Goal: Task Accomplishment & Management: Complete application form

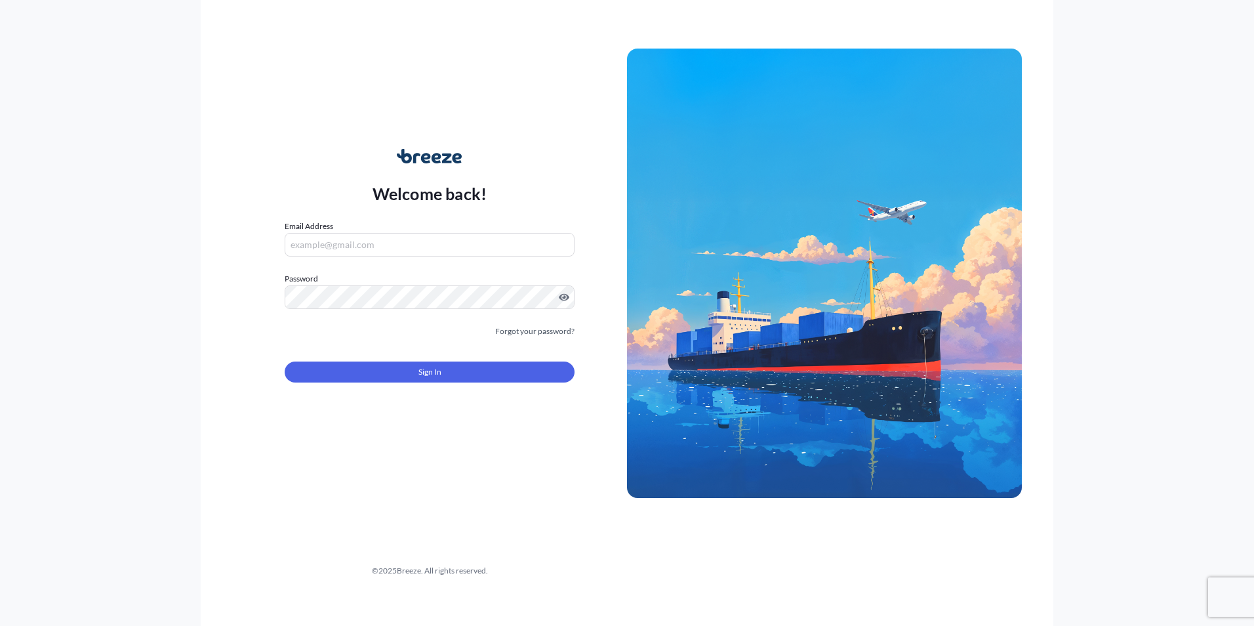
type input "[EMAIL_ADDRESS][PERSON_NAME][DOMAIN_NAME]"
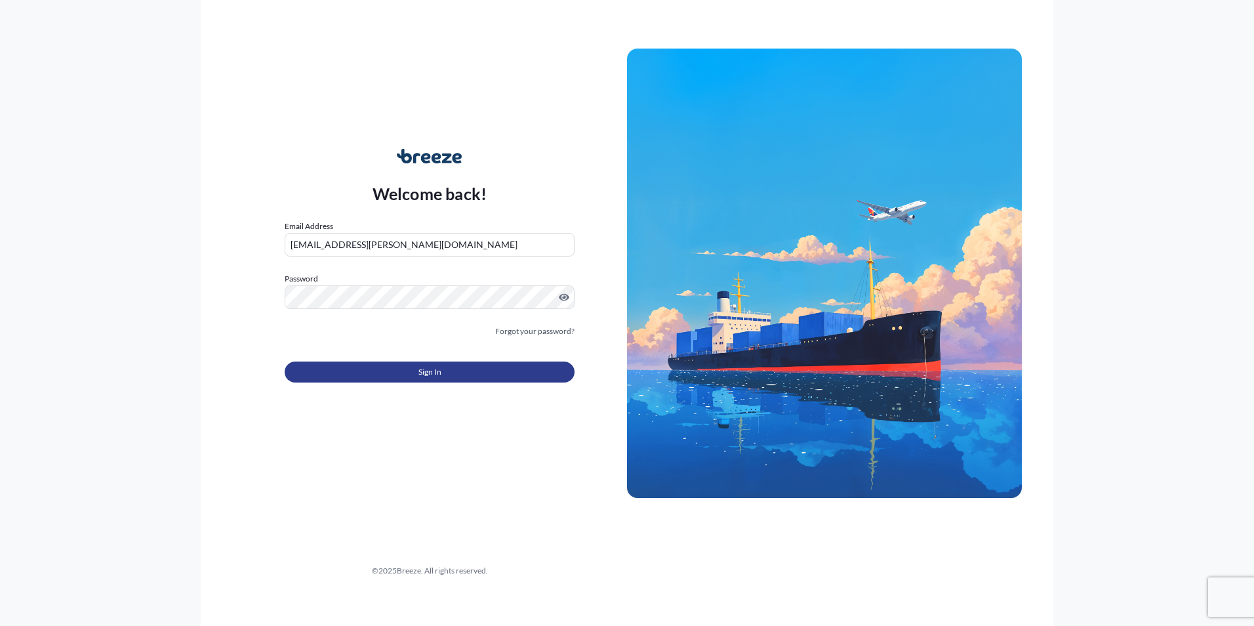
click at [445, 364] on button "Sign In" at bounding box center [430, 371] width 290 height 21
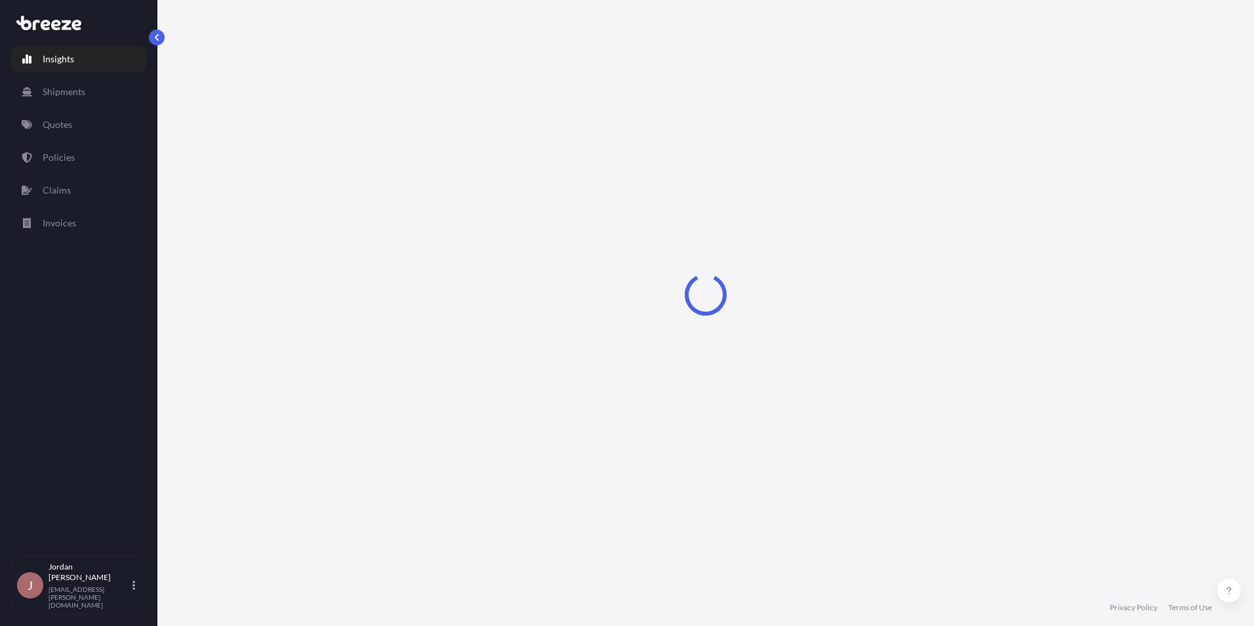
select select "2025"
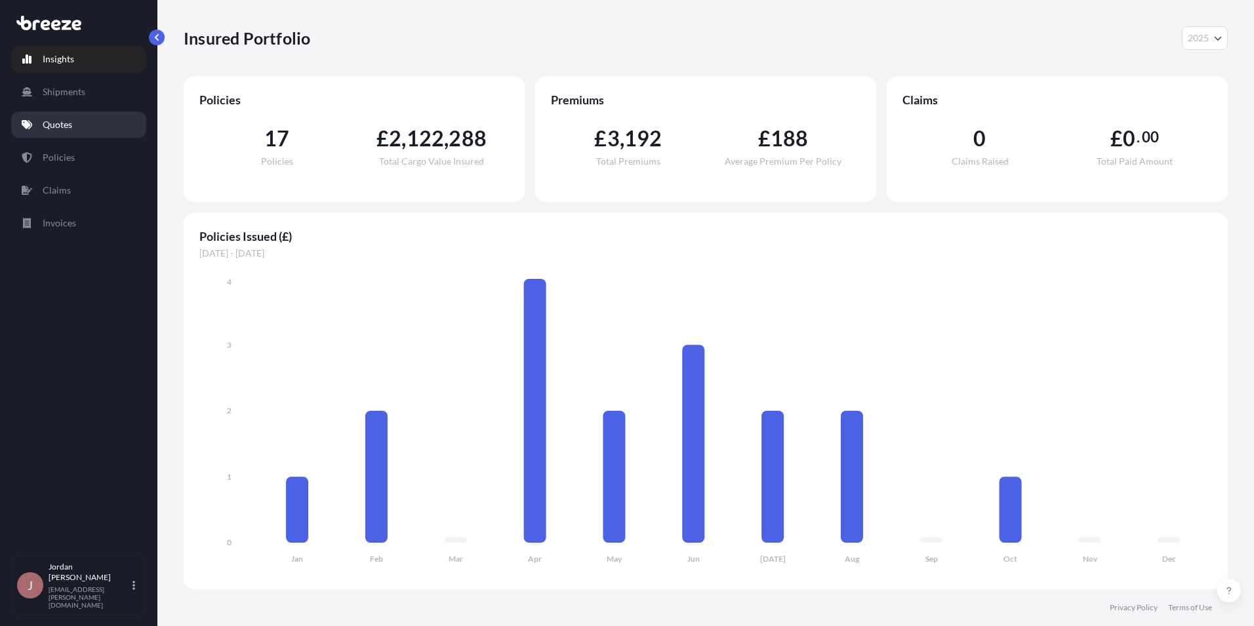
click at [90, 114] on link "Quotes" at bounding box center [78, 125] width 135 height 26
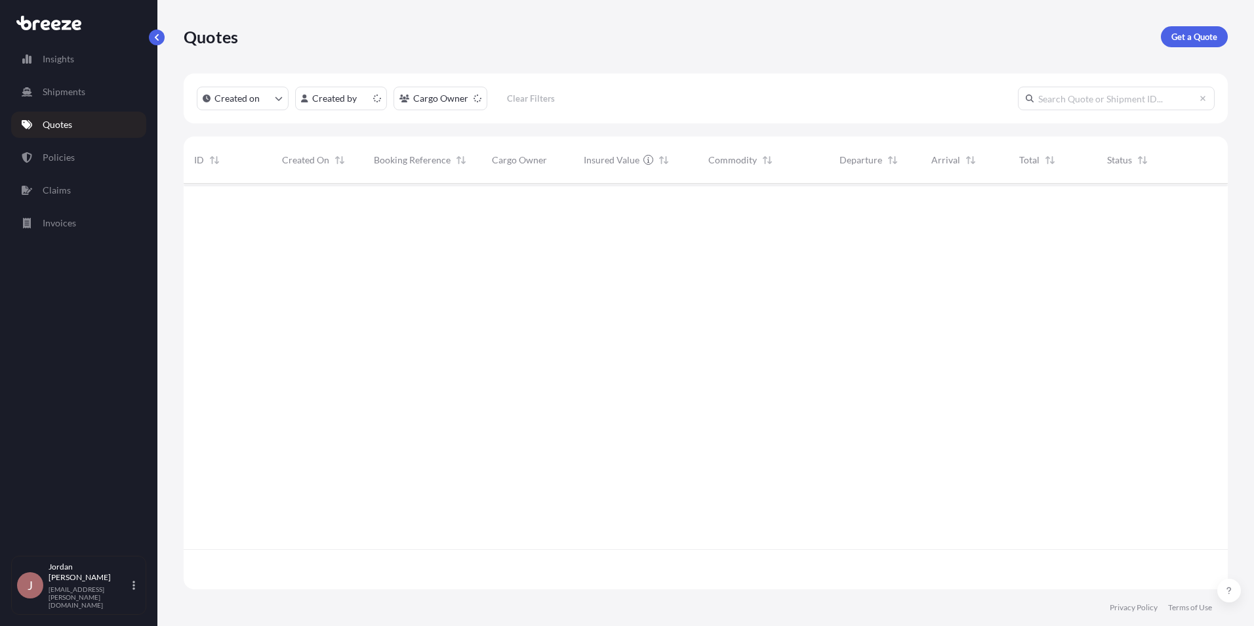
scroll to position [403, 1034]
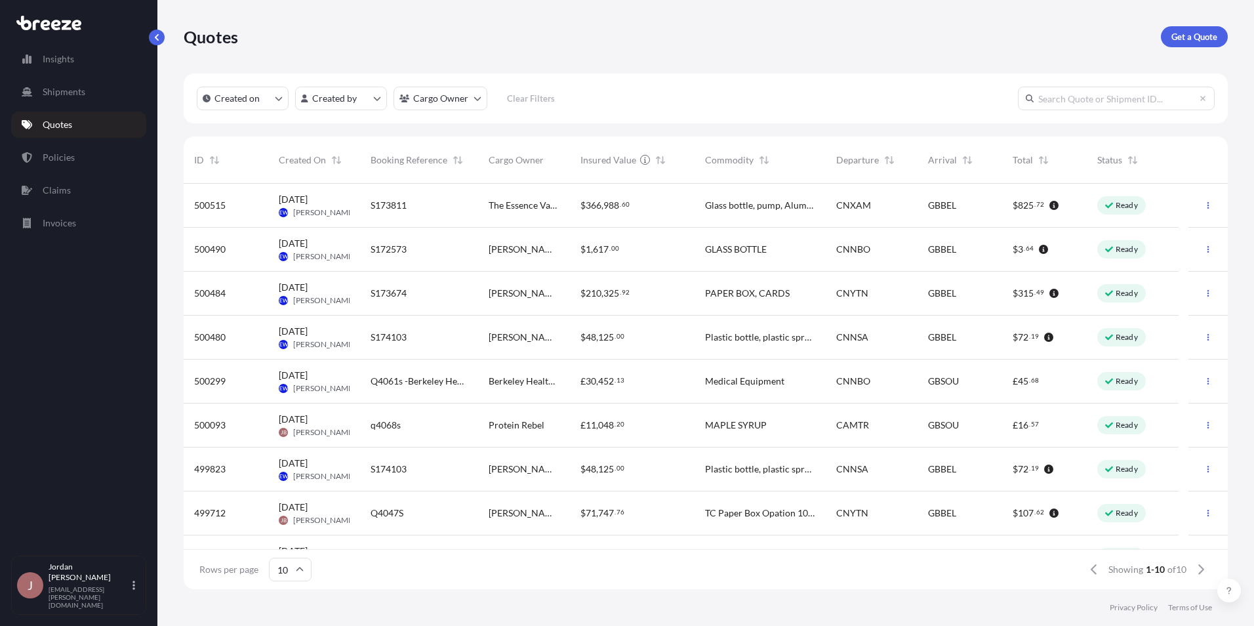
click at [512, 211] on span "The Essence Vault" at bounding box center [524, 205] width 71 height 13
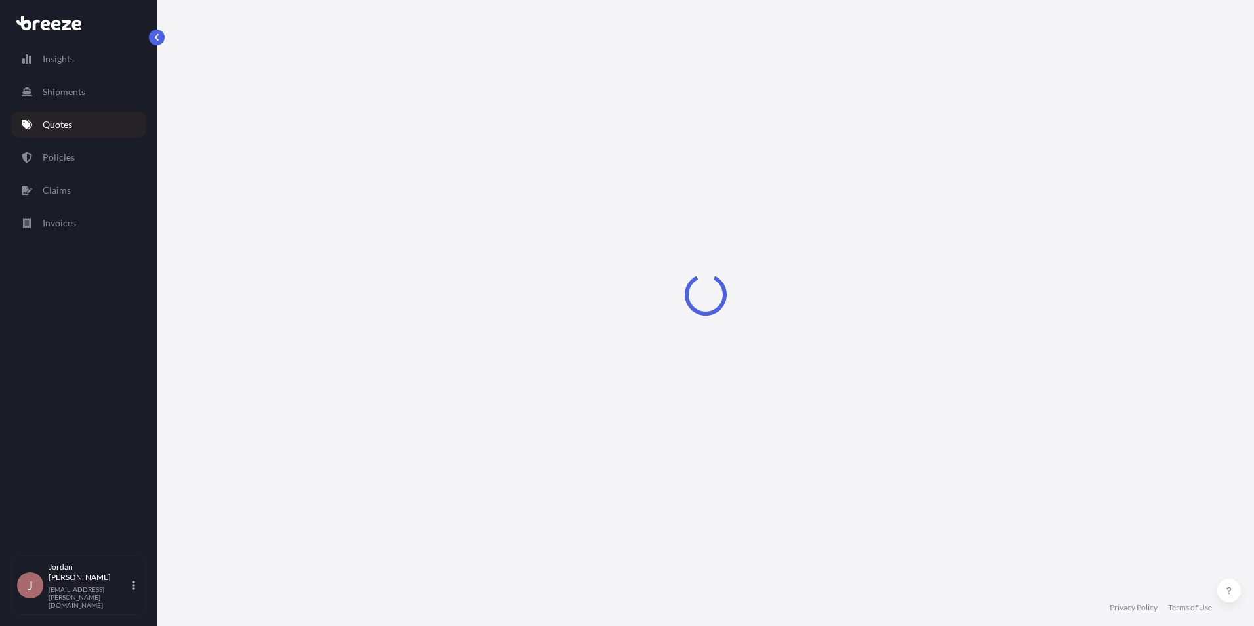
select select "Road"
select select "Sea"
select select "Road"
select select "2"
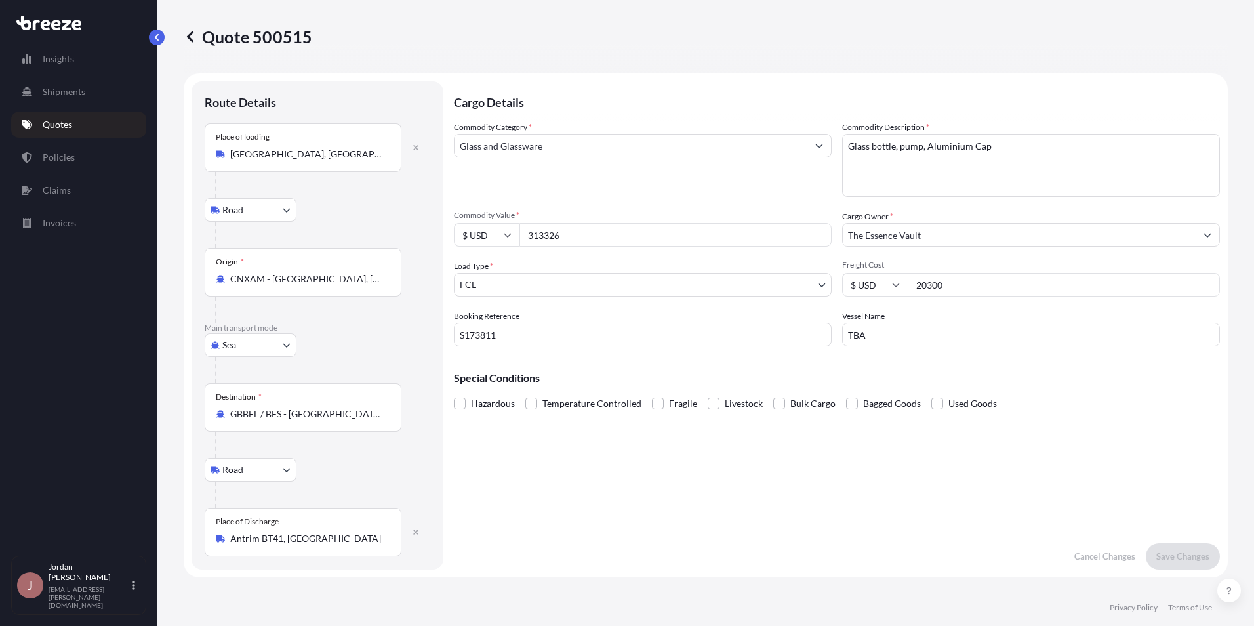
click at [64, 117] on link "Quotes" at bounding box center [78, 125] width 135 height 26
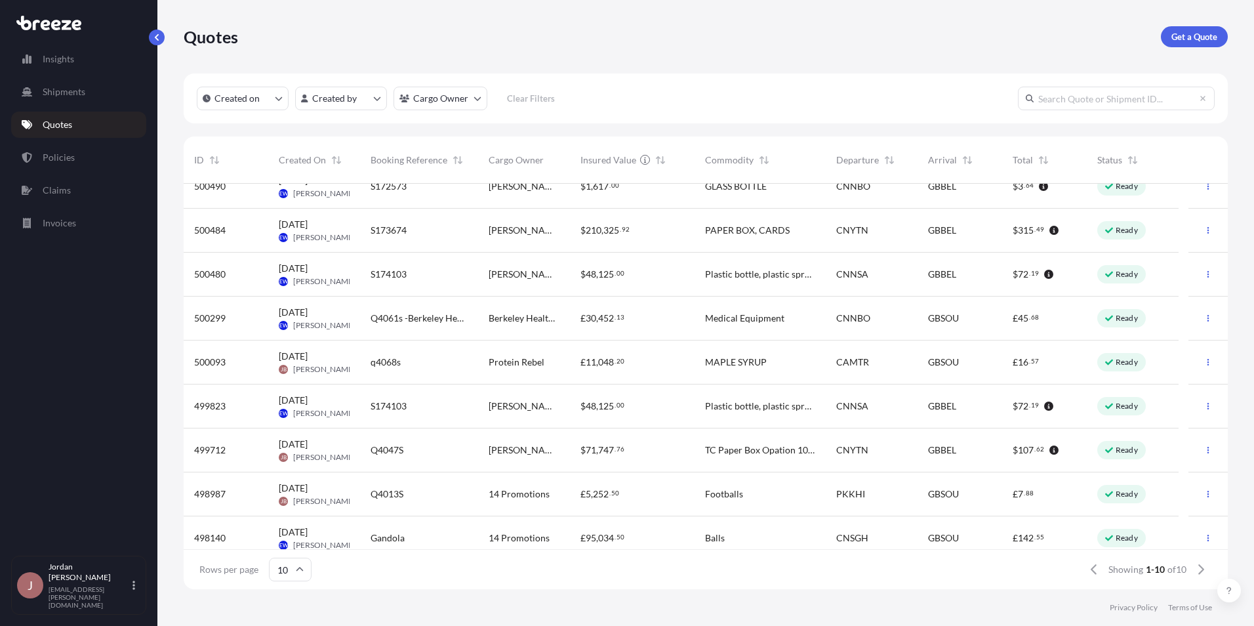
scroll to position [74, 0]
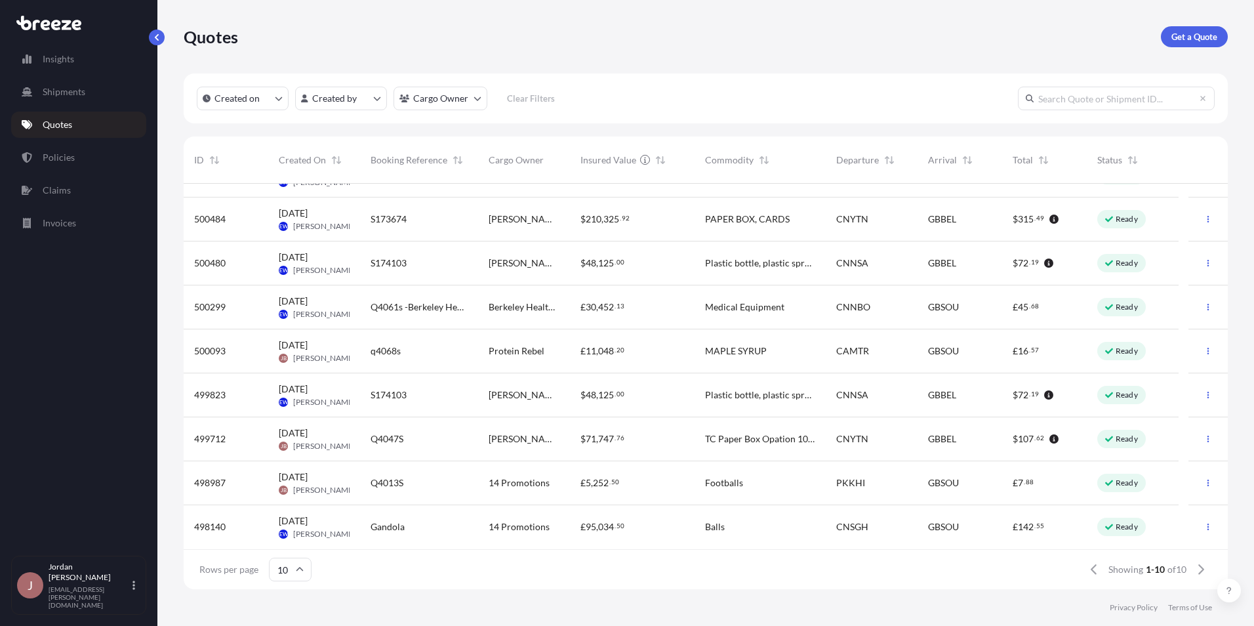
click at [425, 478] on div "Q4013S" at bounding box center [419, 482] width 97 height 13
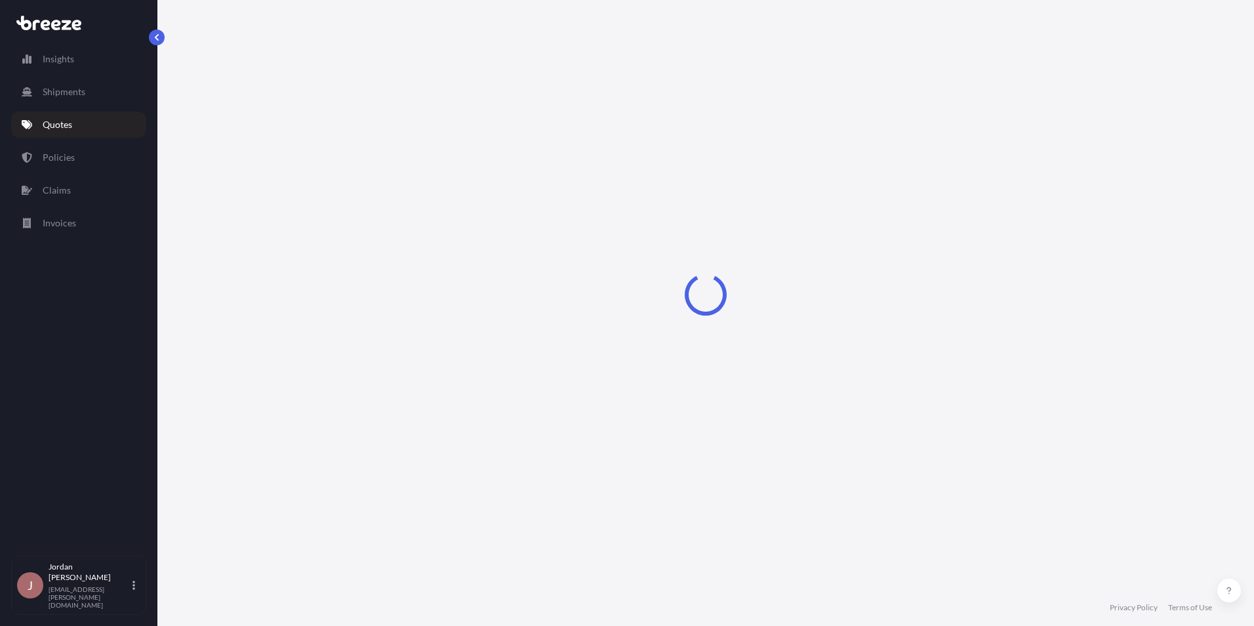
select select "Road"
select select "Sea"
select select "Road"
select select "1"
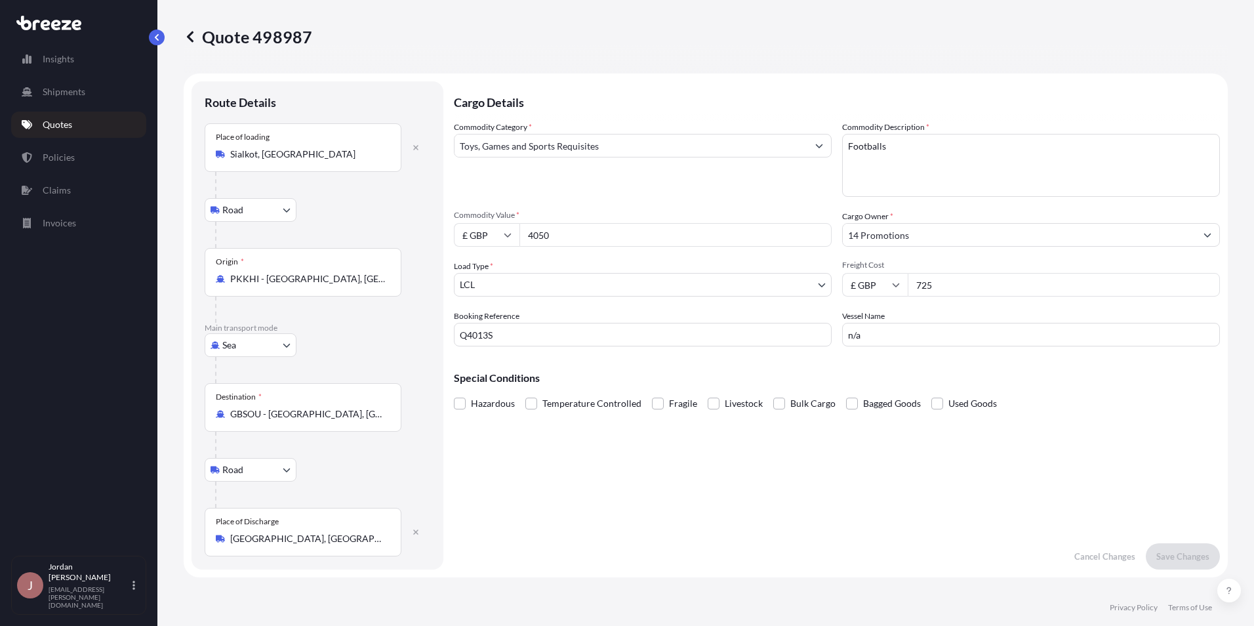
click at [816, 142] on icon "Show suggestions" at bounding box center [819, 146] width 8 height 8
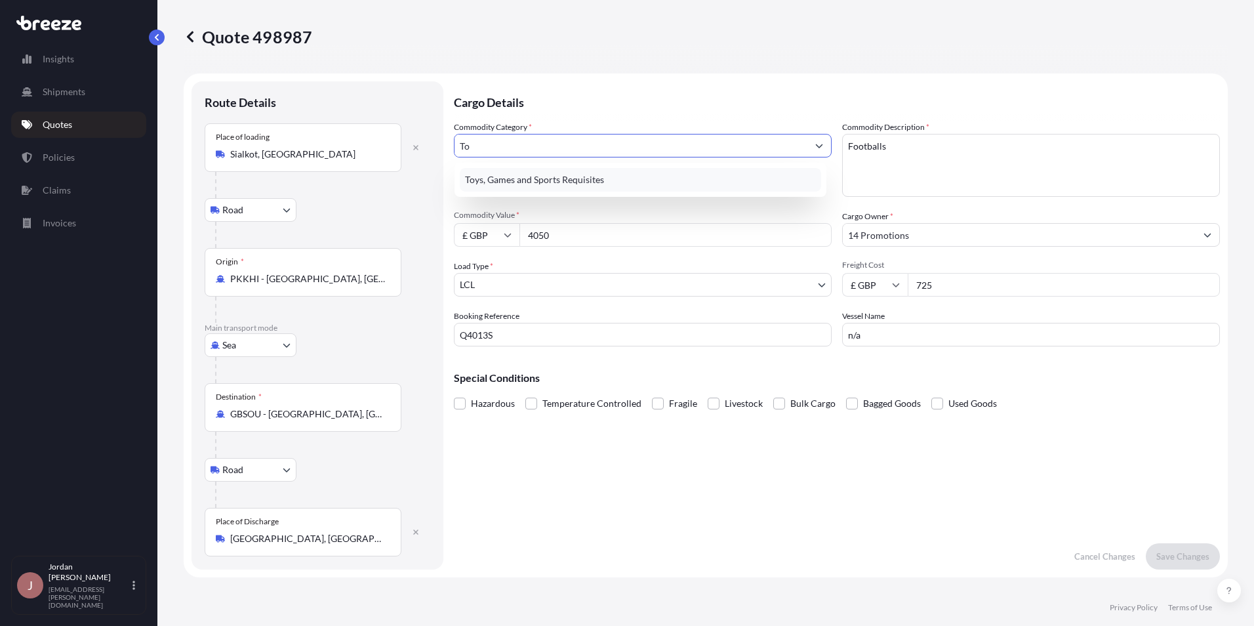
type input "T"
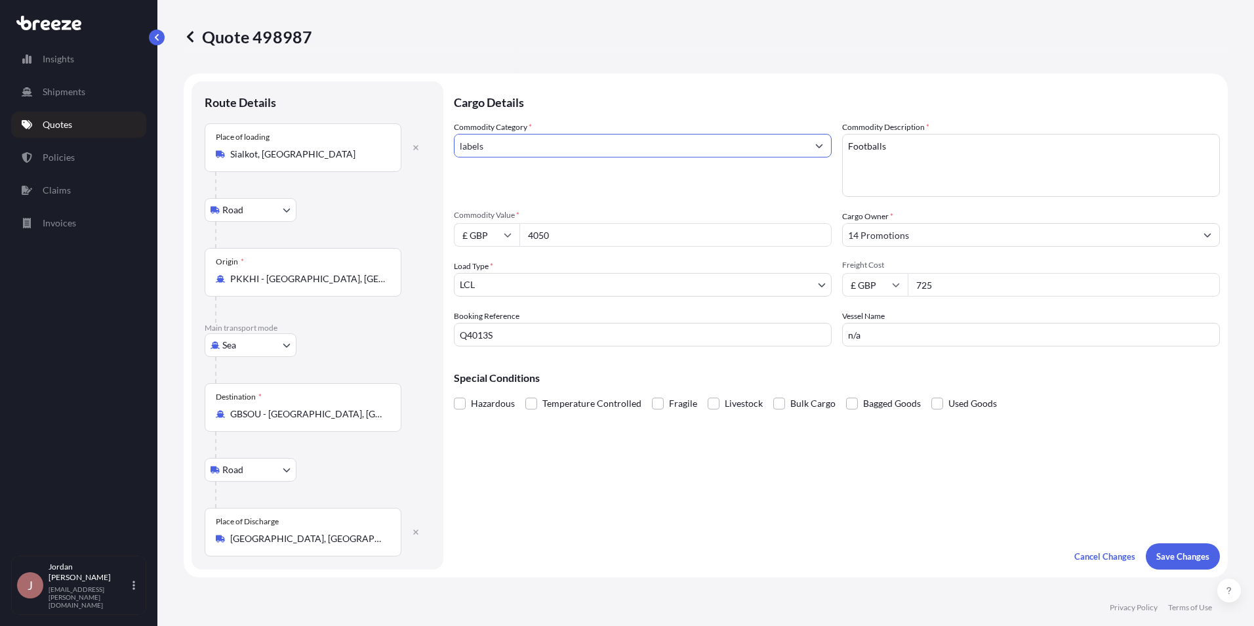
click at [1146, 543] on button "Save Changes" at bounding box center [1183, 556] width 74 height 26
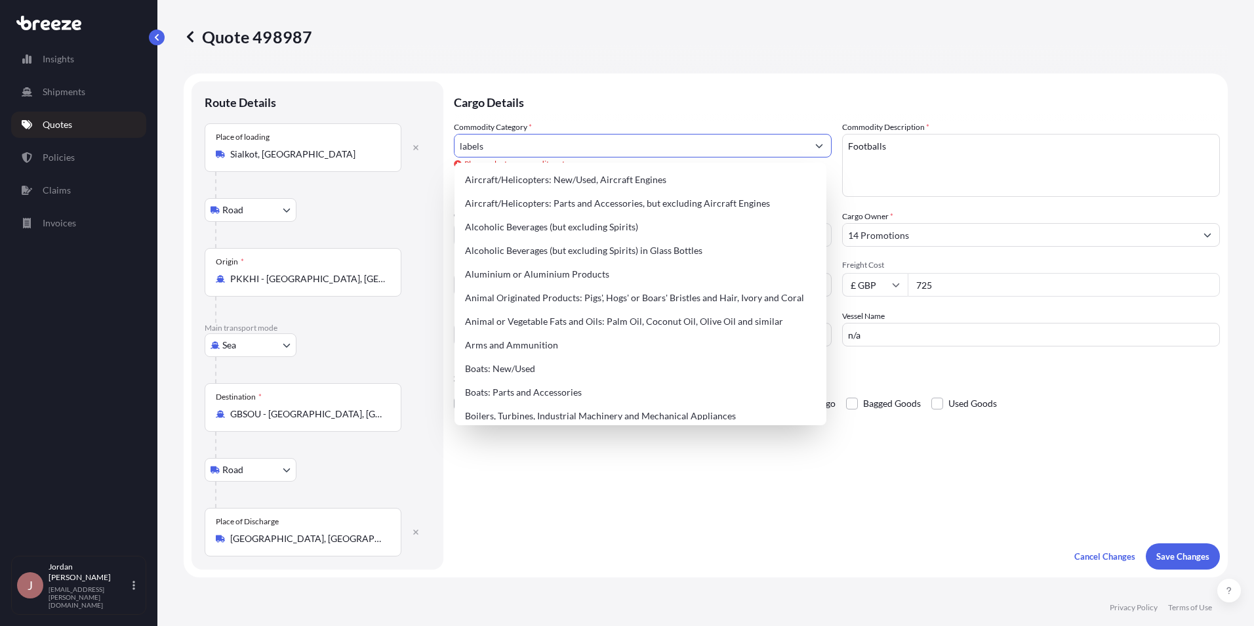
click at [815, 145] on icon "Show suggestions" at bounding box center [819, 146] width 8 height 8
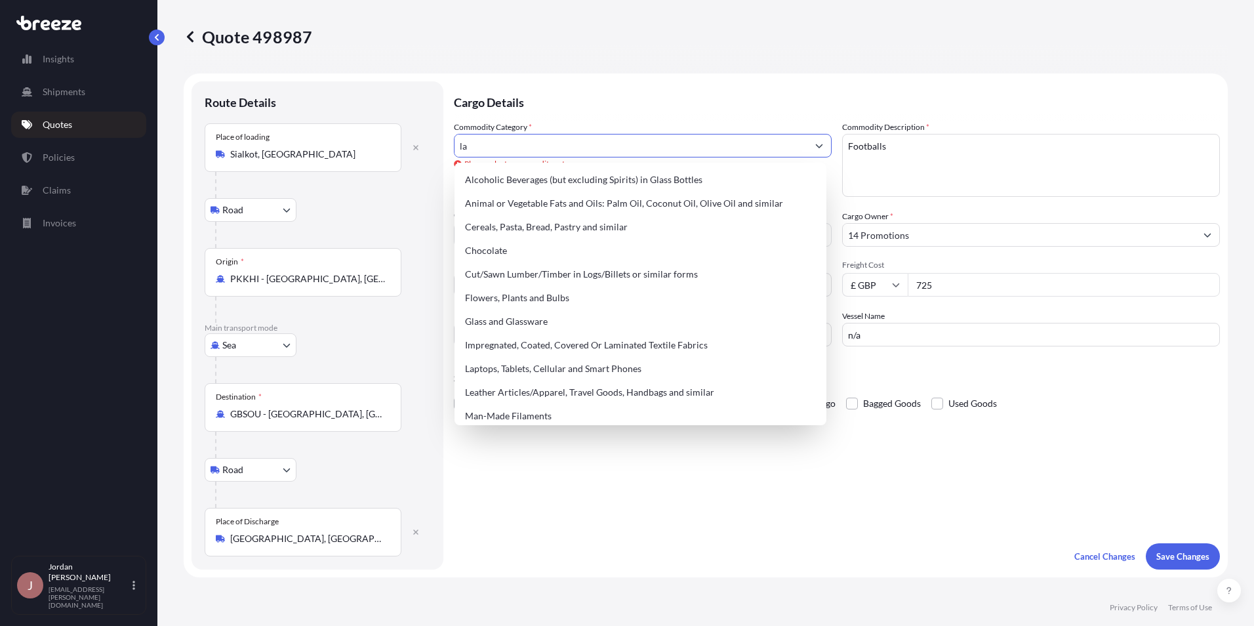
type input "l"
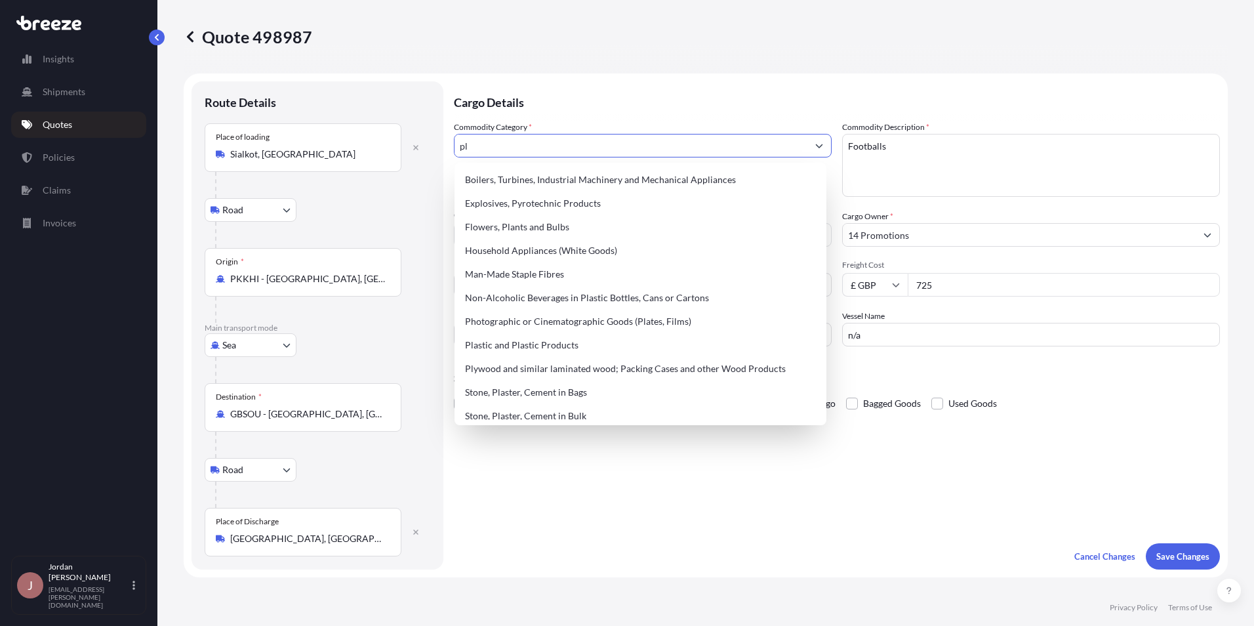
type input "p"
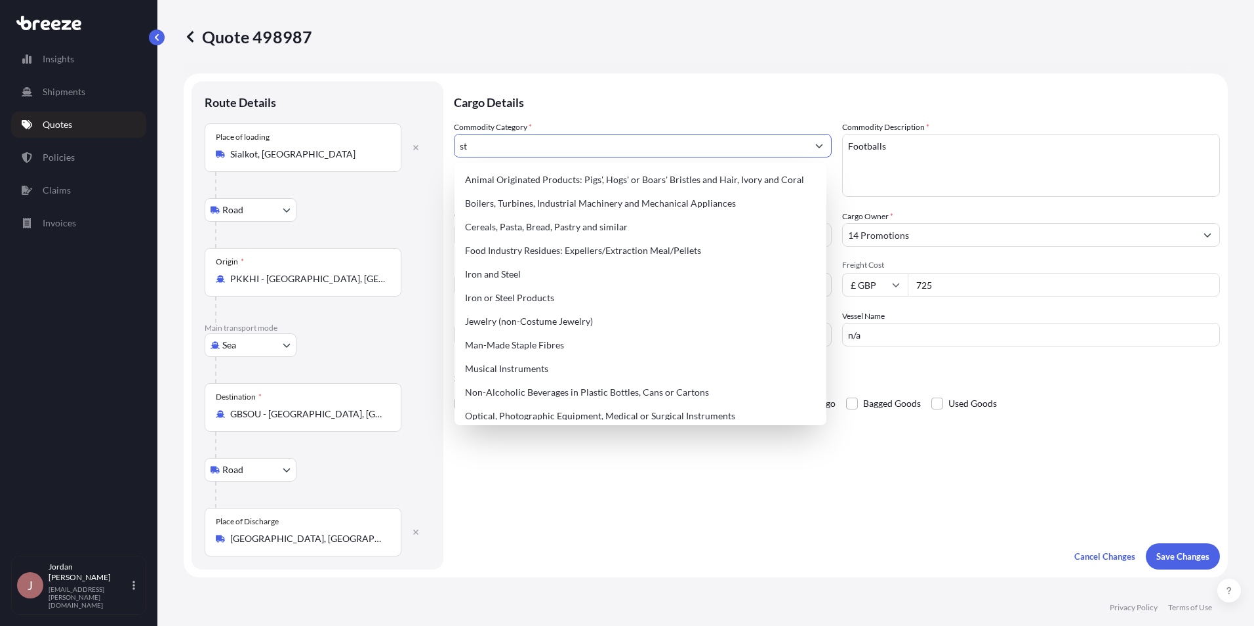
type input "s"
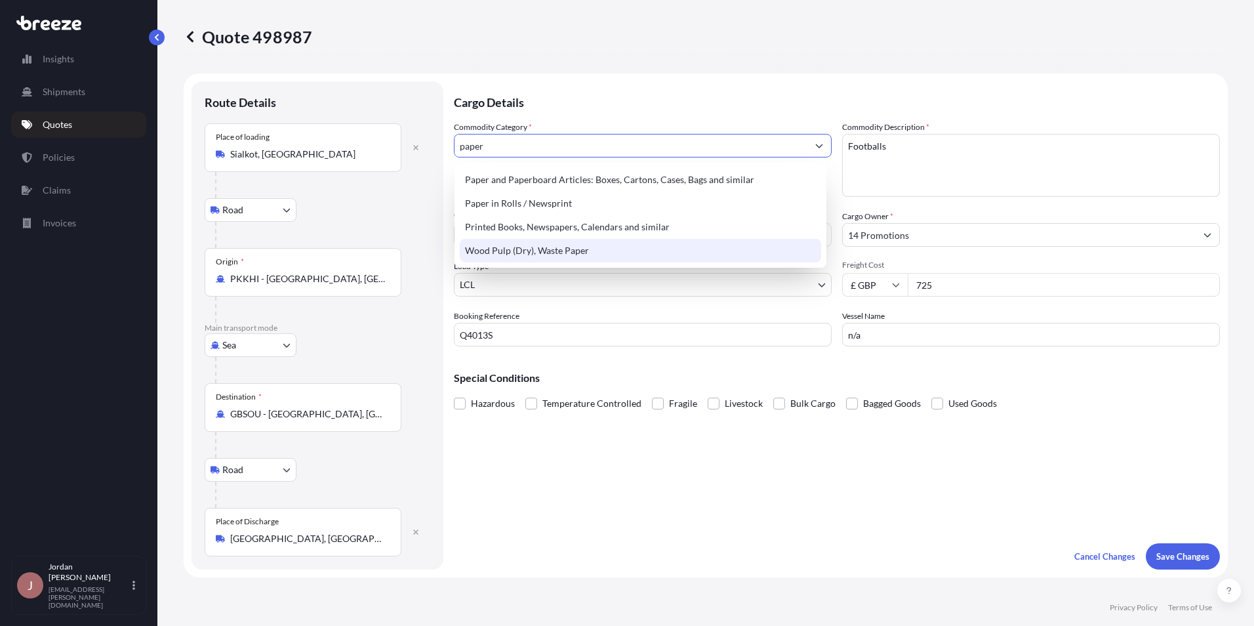
type input "paper"
click at [662, 438] on div "Cargo Details Commodity Category * paper Commodity Description * Footballs Comm…" at bounding box center [837, 325] width 766 height 488
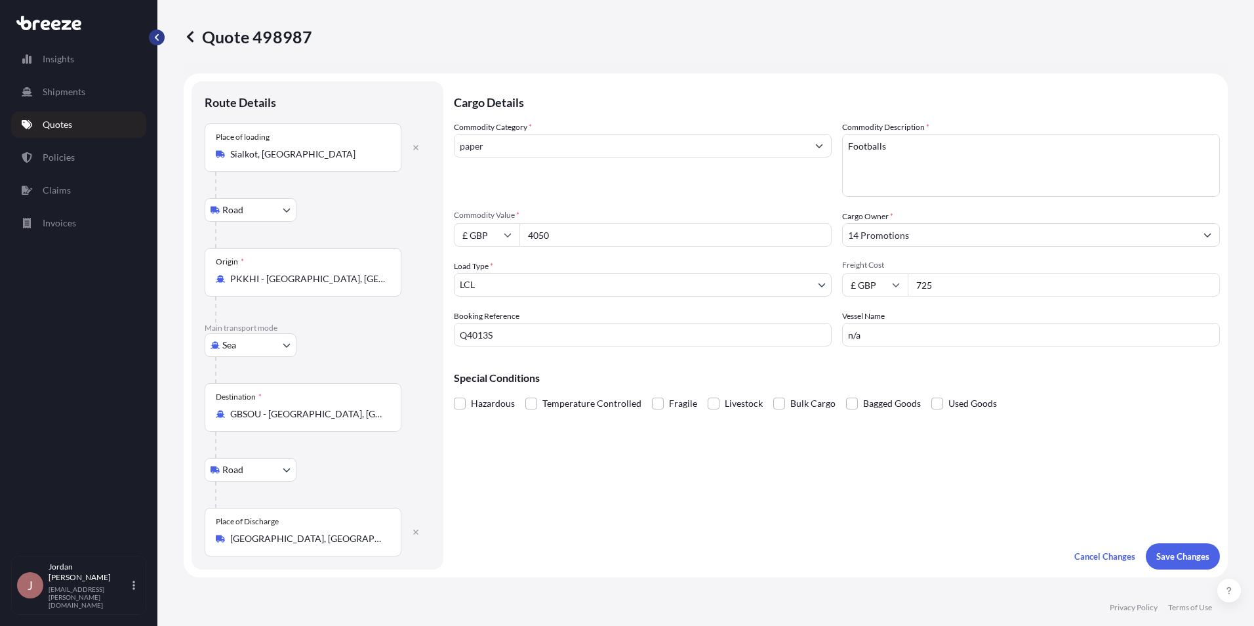
click at [159, 32] on button "button" at bounding box center [157, 38] width 16 height 16
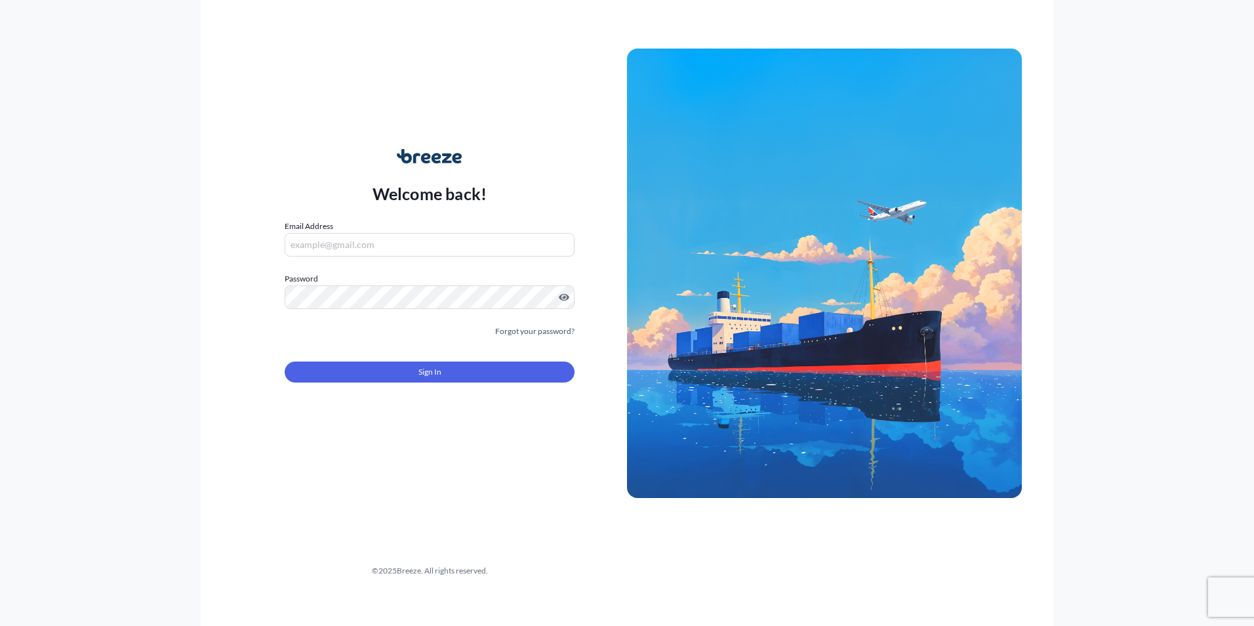
type input "[EMAIL_ADDRESS][PERSON_NAME][DOMAIN_NAME]"
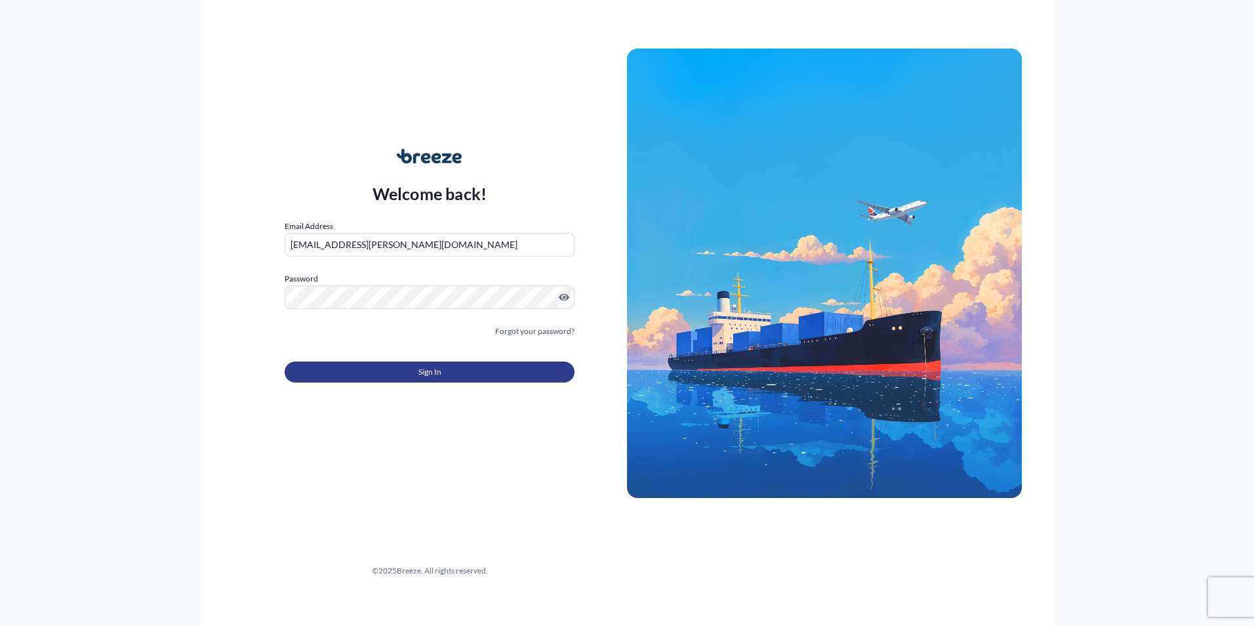
click at [426, 367] on span "Sign In" at bounding box center [429, 371] width 23 height 13
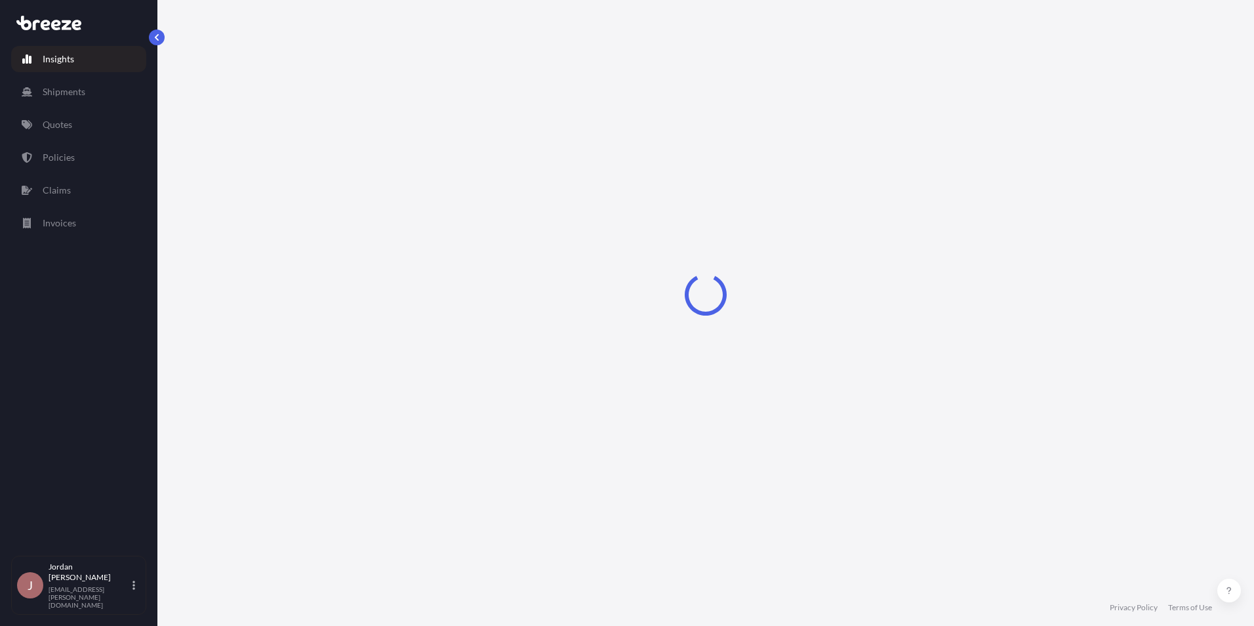
select select "2025"
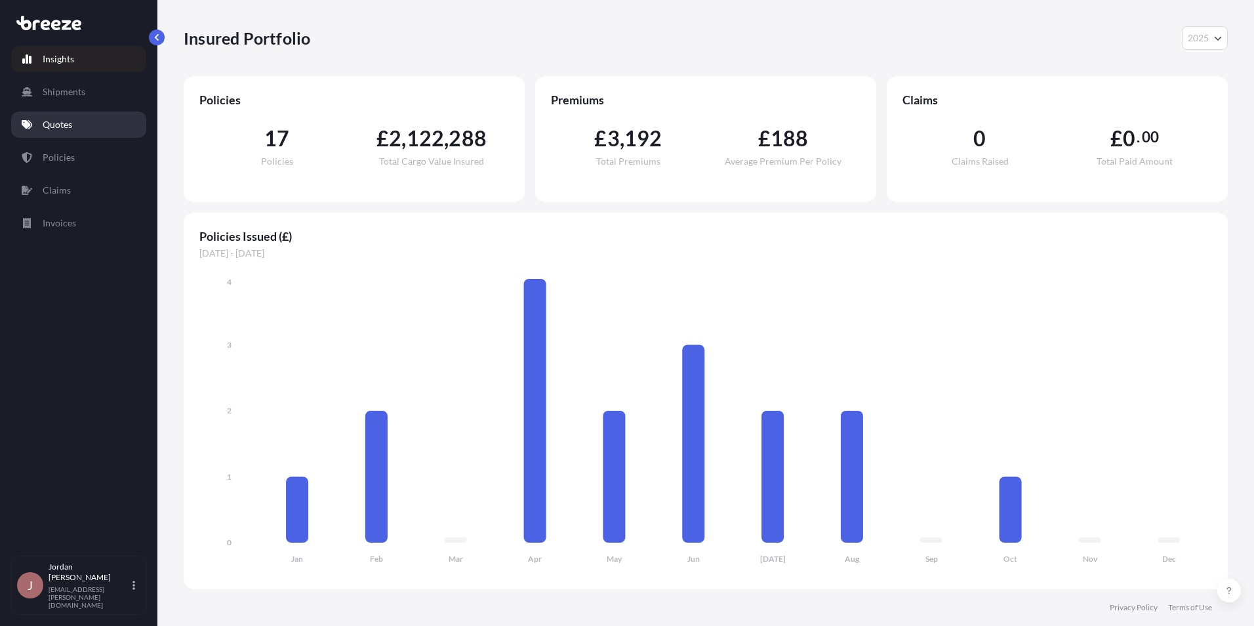
click at [93, 125] on link "Quotes" at bounding box center [78, 125] width 135 height 26
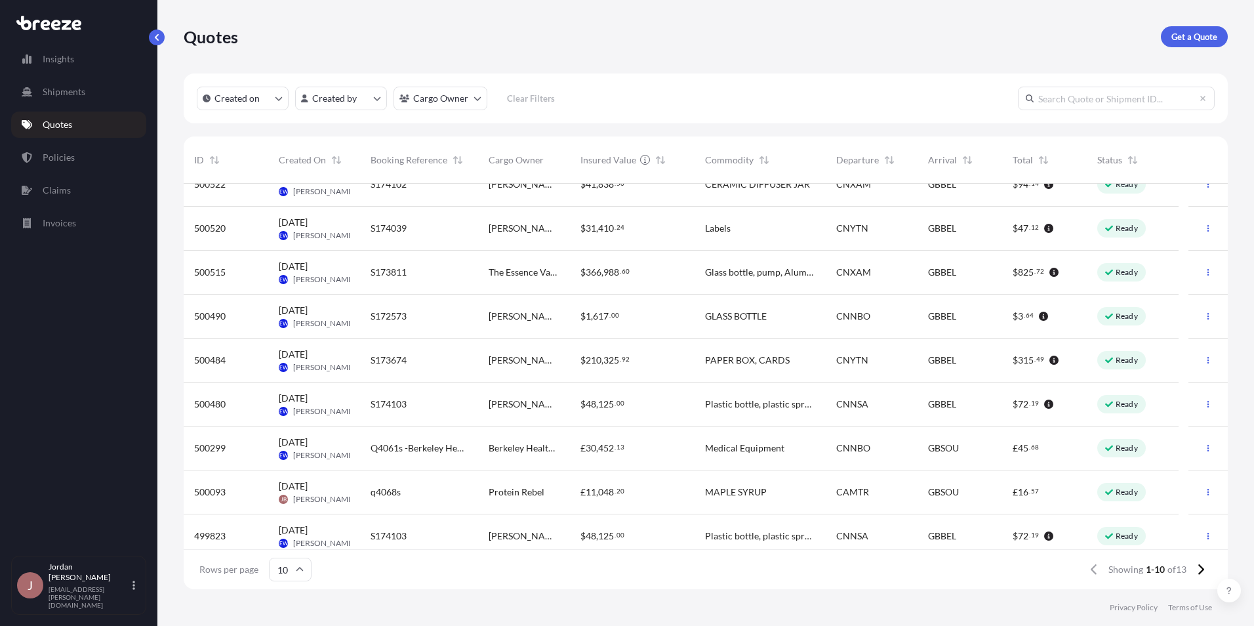
scroll to position [74, 0]
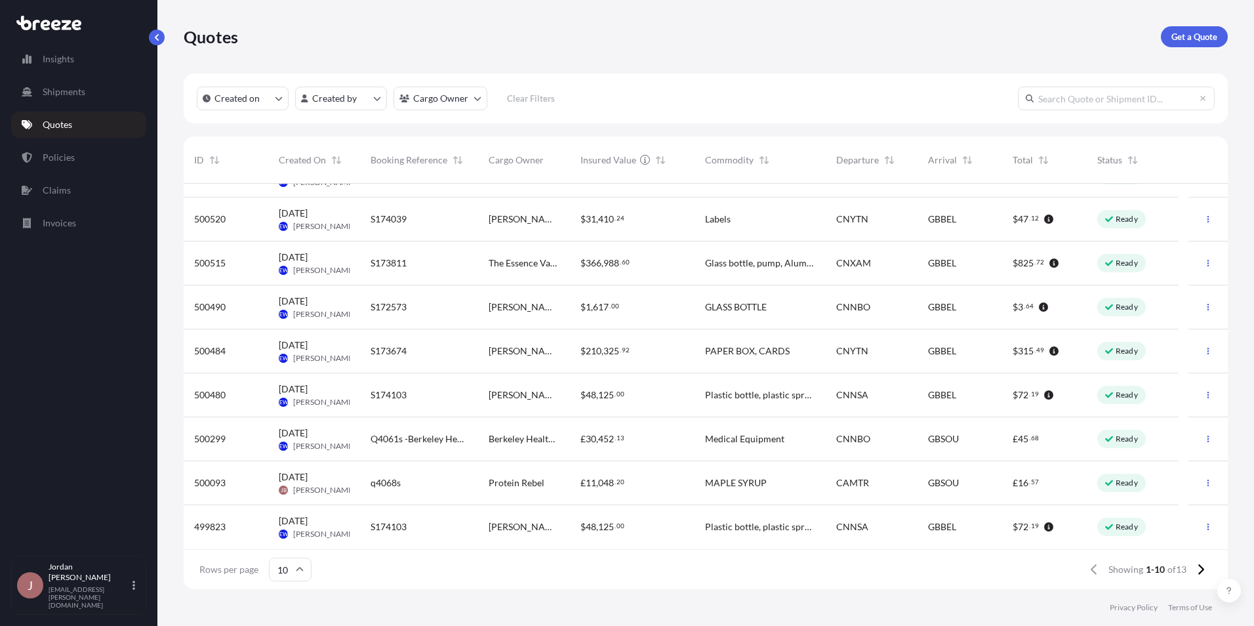
click at [456, 530] on div "S174103" at bounding box center [419, 526] width 97 height 13
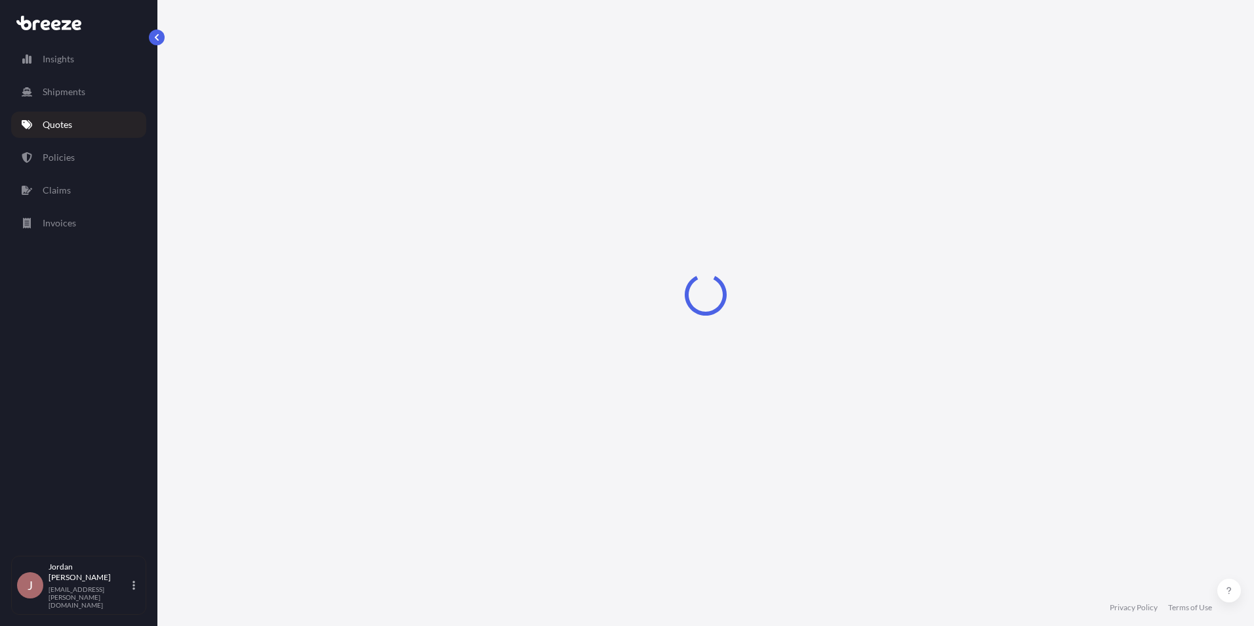
select select "Road"
select select "Sea"
select select "Road"
select select "2"
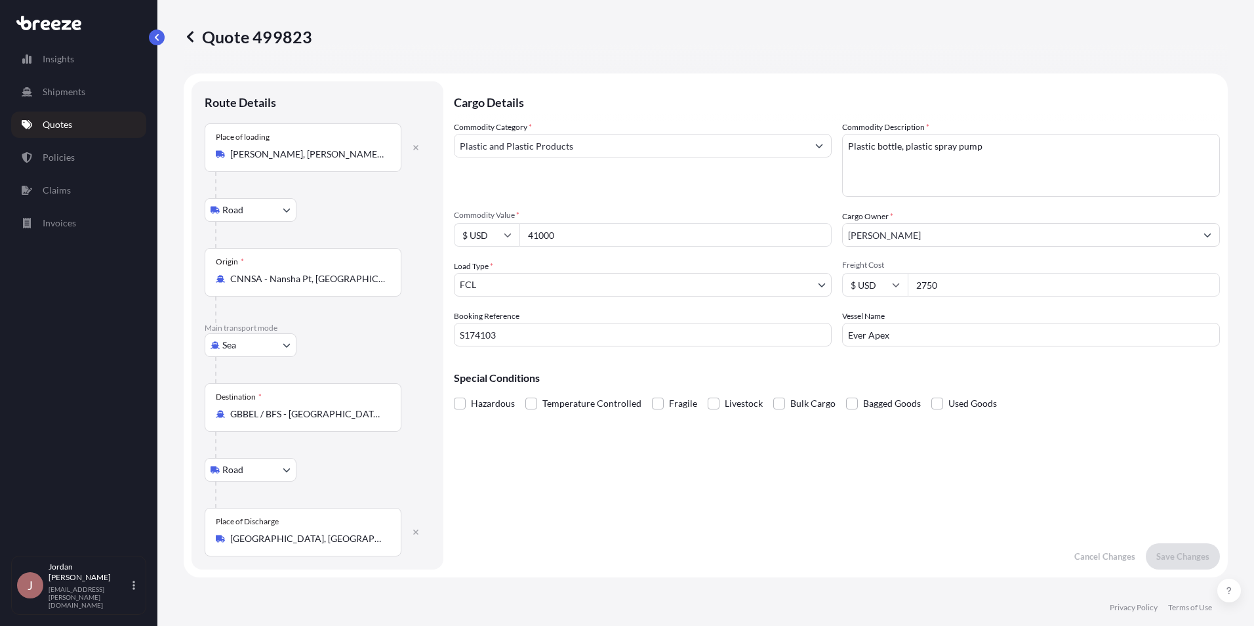
click at [348, 283] on input "CNNSA - Nansha Pt, China" at bounding box center [307, 278] width 155 height 13
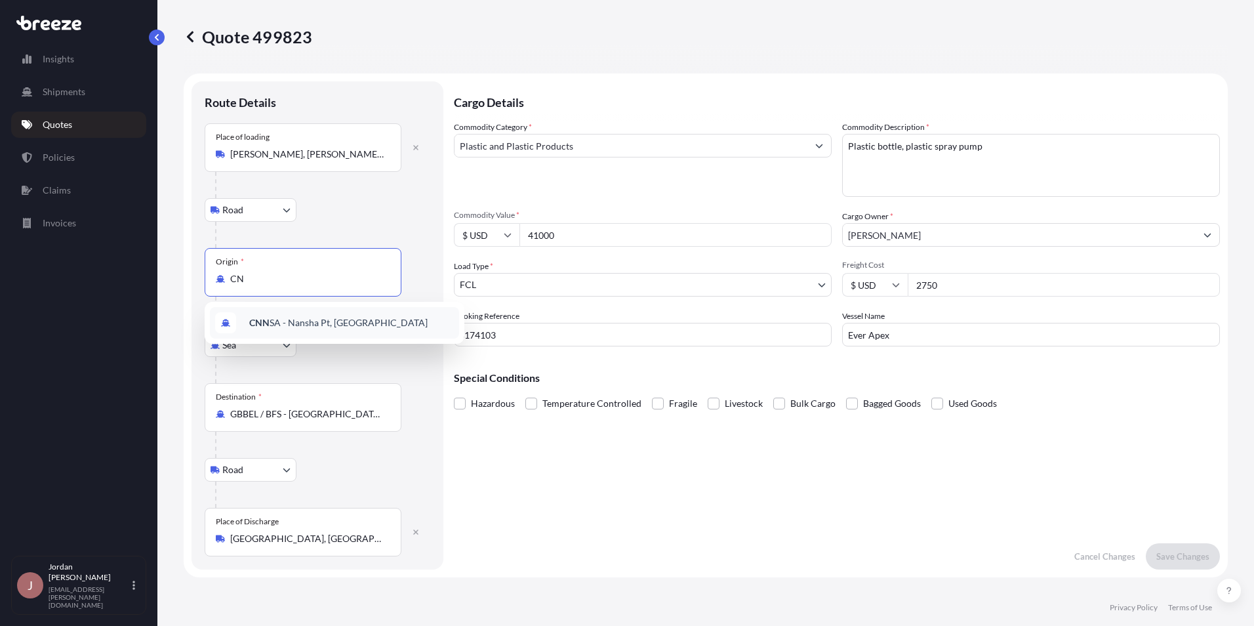
type input "C"
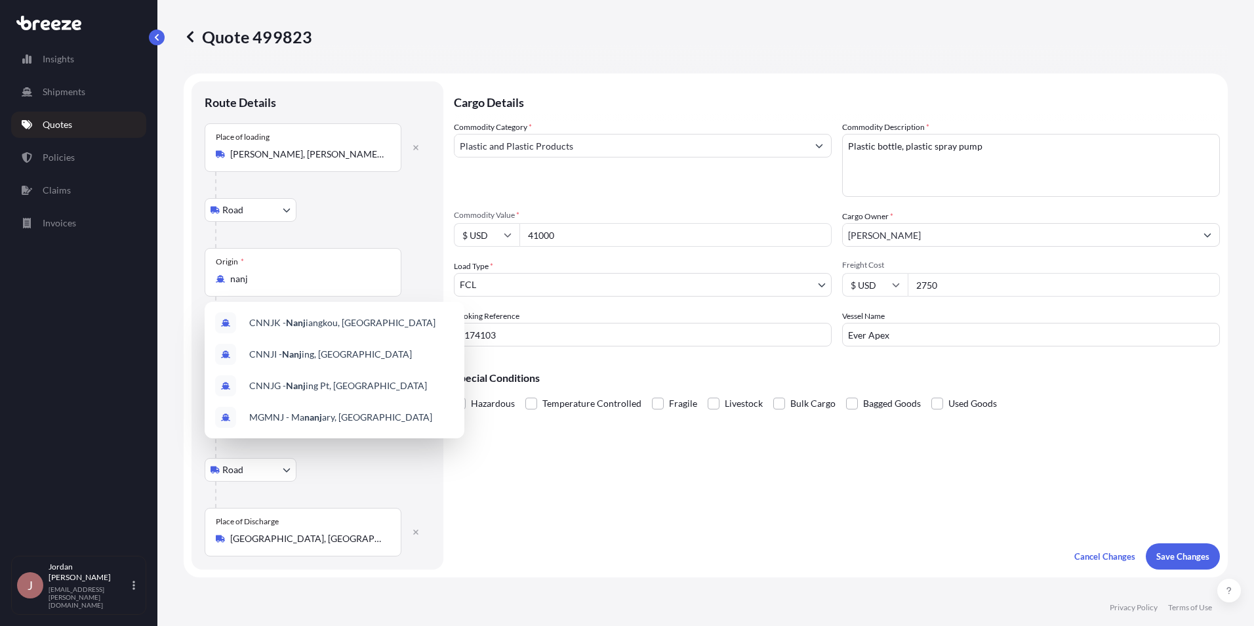
type input "CNNSA - Nansha Pt, China"
